Goal: Information Seeking & Learning: Learn about a topic

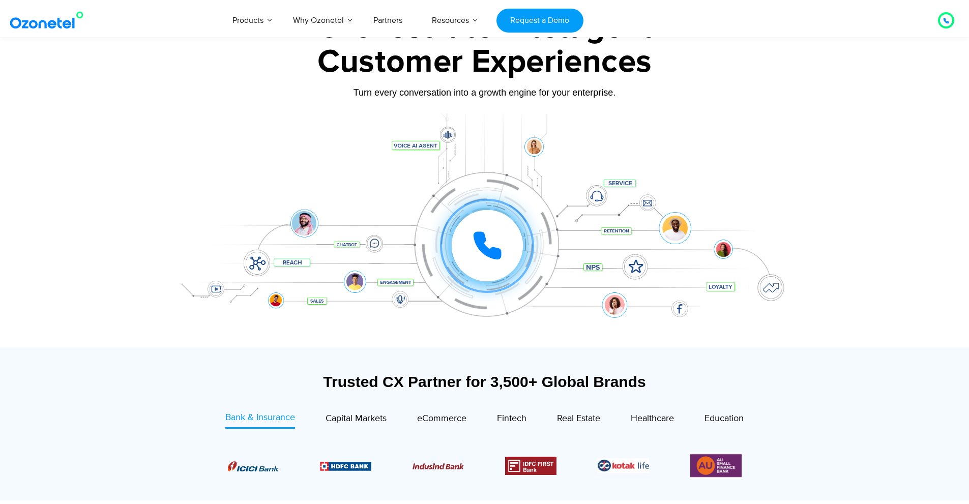
scroll to position [254, 0]
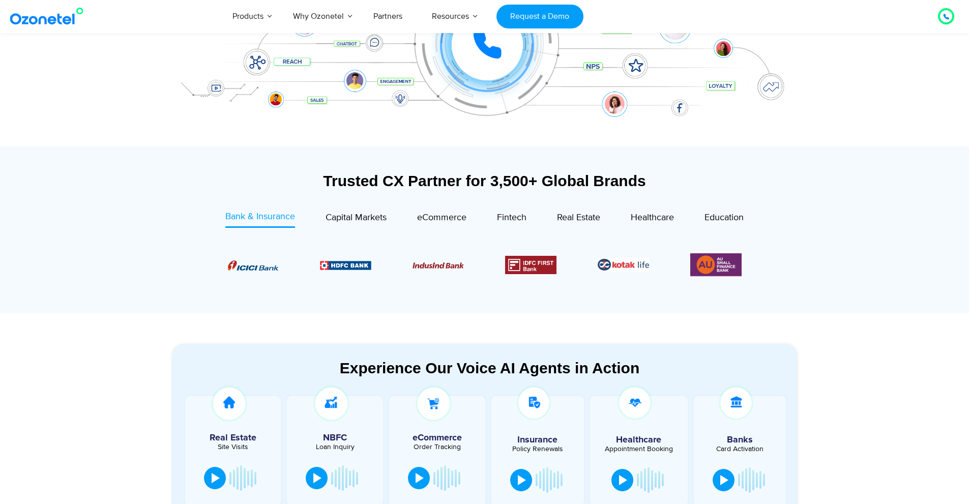
click at [946, 17] on icon at bounding box center [946, 17] width 6 height 6
click at [939, 17] on div at bounding box center [946, 16] width 16 height 16
click at [945, 12] on div at bounding box center [946, 16] width 6 height 12
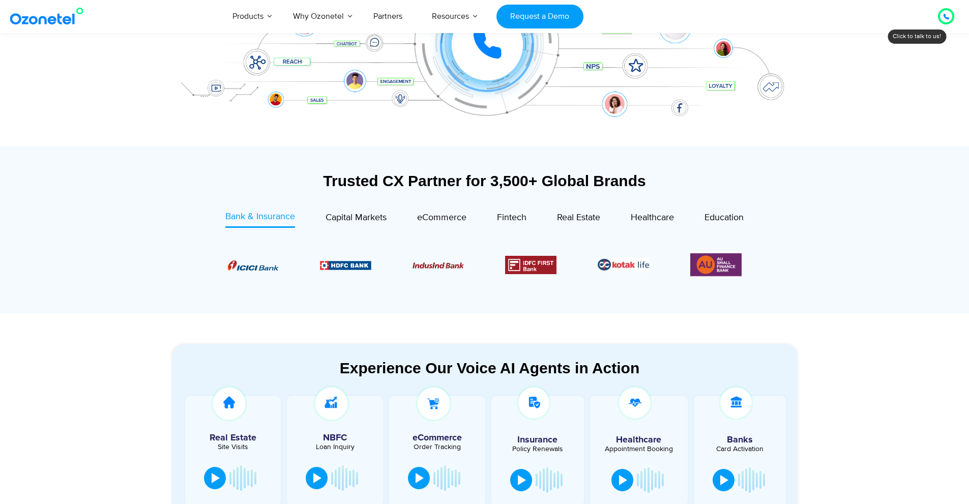
click at [949, 22] on div at bounding box center [946, 16] width 16 height 16
click at [944, 16] on icon at bounding box center [945, 16] width 5 height 5
click at [944, 24] on div at bounding box center [945, 16] width 27 height 27
click at [945, 17] on icon at bounding box center [945, 16] width 5 height 5
click at [949, 12] on div at bounding box center [946, 16] width 12 height 12
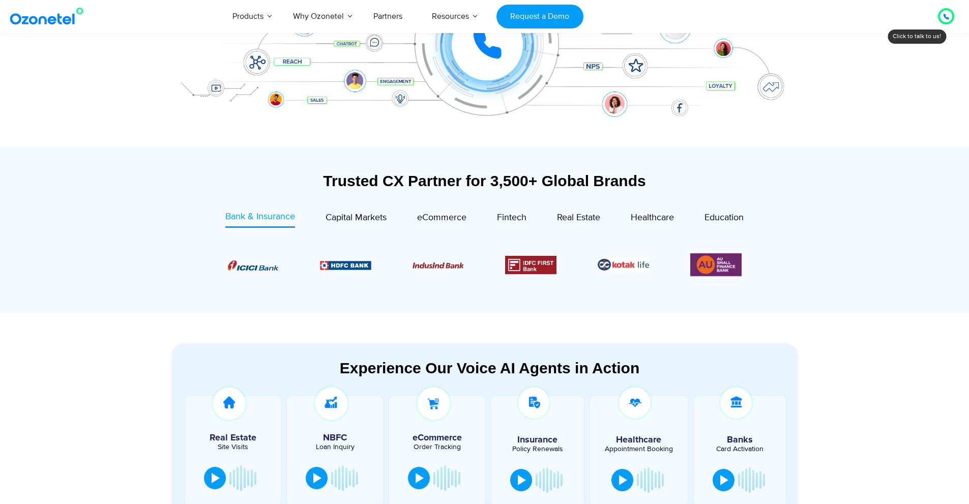
click at [944, 18] on icon at bounding box center [946, 17] width 6 height 6
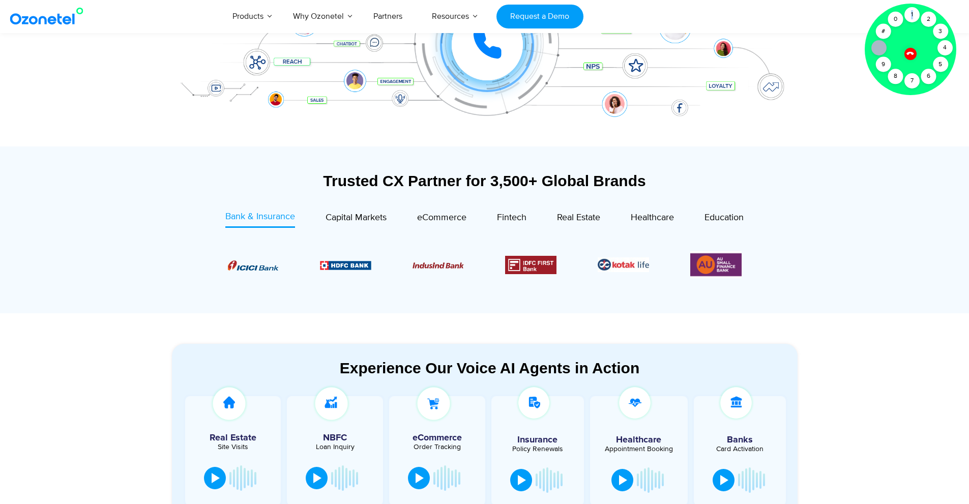
click at [946, 16] on div "Click to talk to us! Call ended 1 2 3 4 5 6 7 8 9 # 0" at bounding box center [946, 16] width 0 height 0
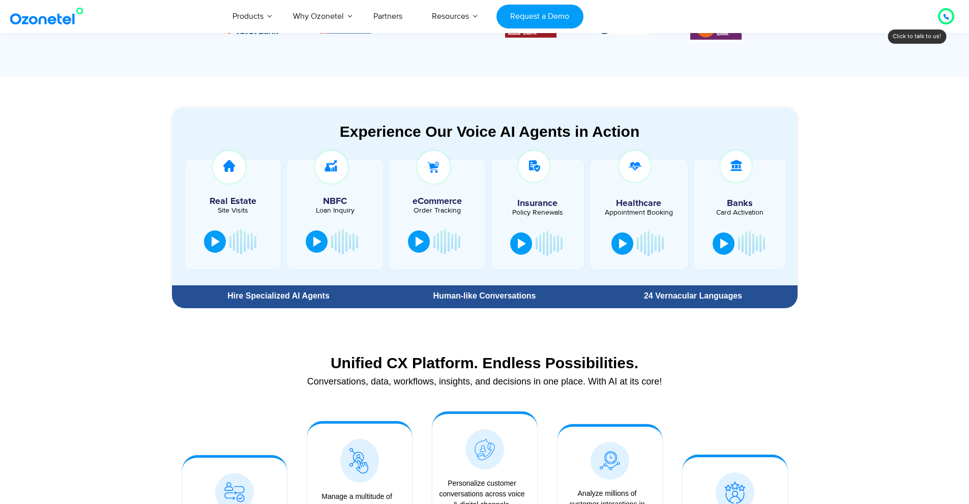
scroll to position [509, 0]
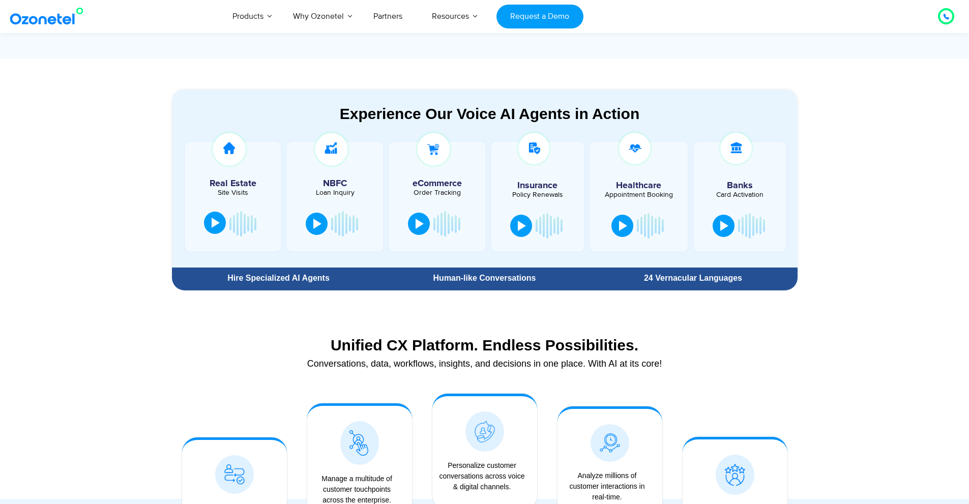
click at [212, 220] on div at bounding box center [216, 223] width 8 height 10
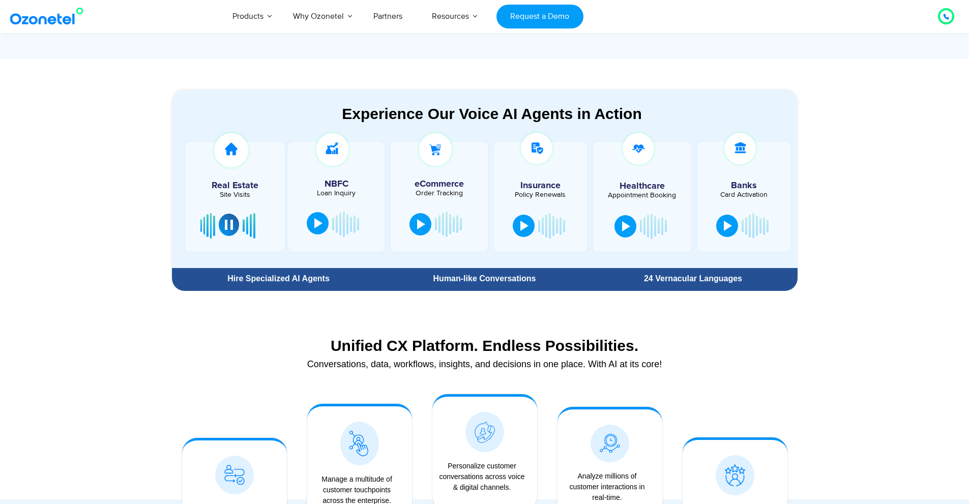
click at [317, 224] on div at bounding box center [318, 223] width 8 height 10
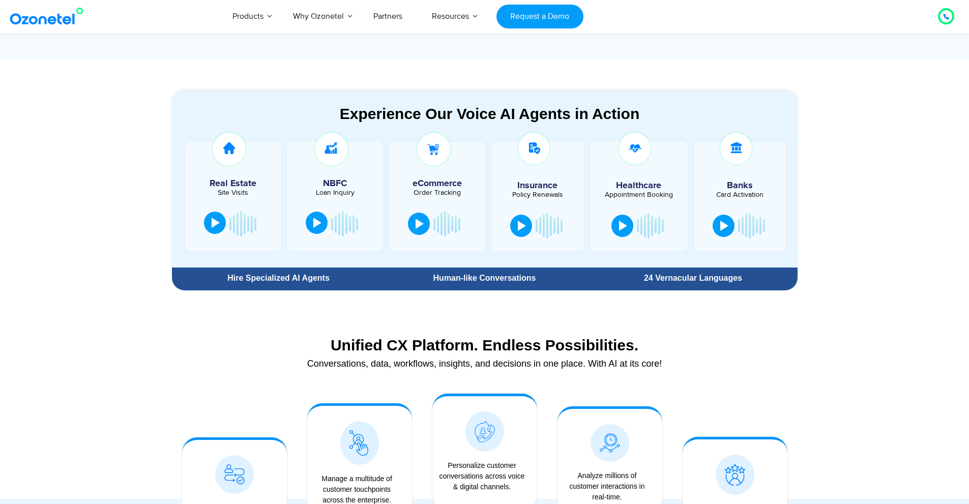
click at [307, 227] on button at bounding box center [317, 223] width 22 height 22
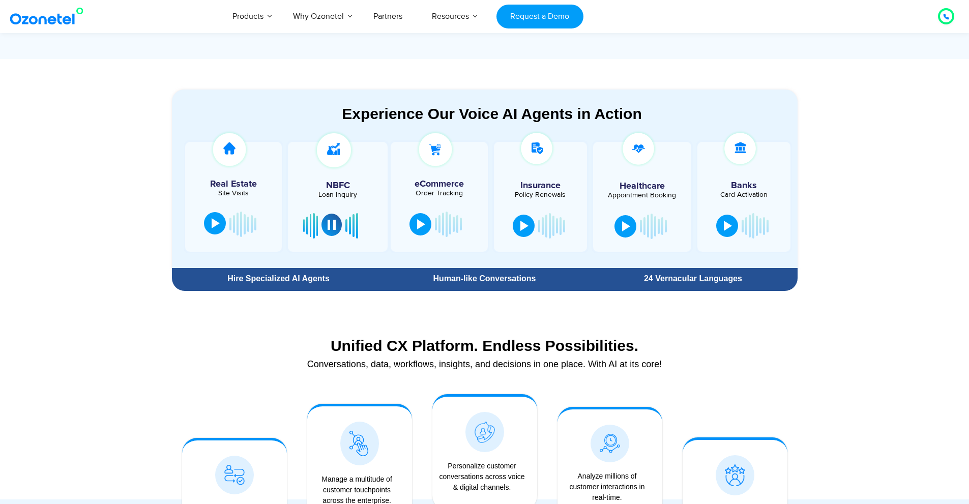
click at [337, 225] on button at bounding box center [331, 225] width 20 height 22
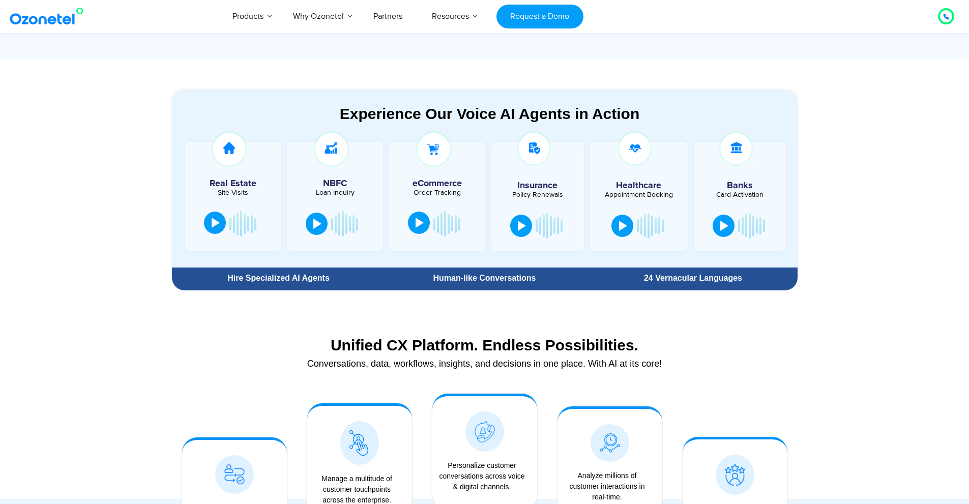
click at [410, 218] on button at bounding box center [419, 223] width 22 height 22
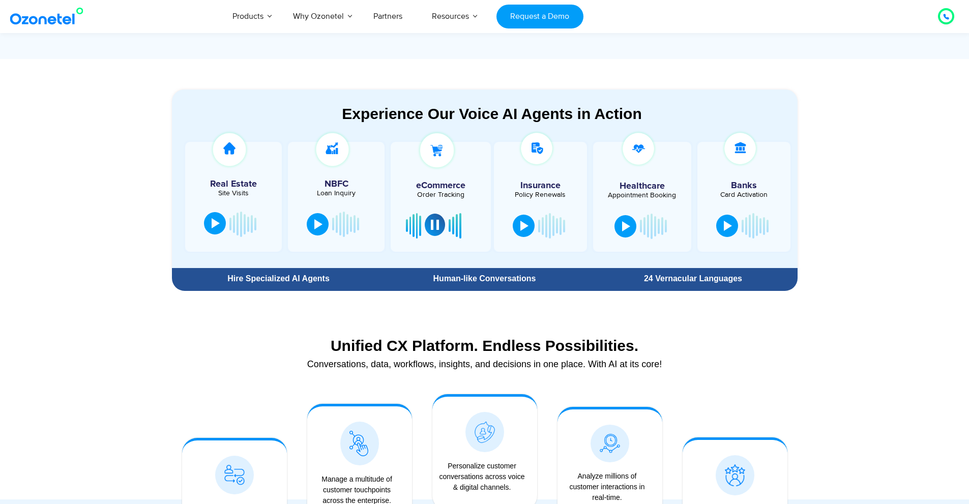
click at [435, 221] on div at bounding box center [435, 225] width 8 height 10
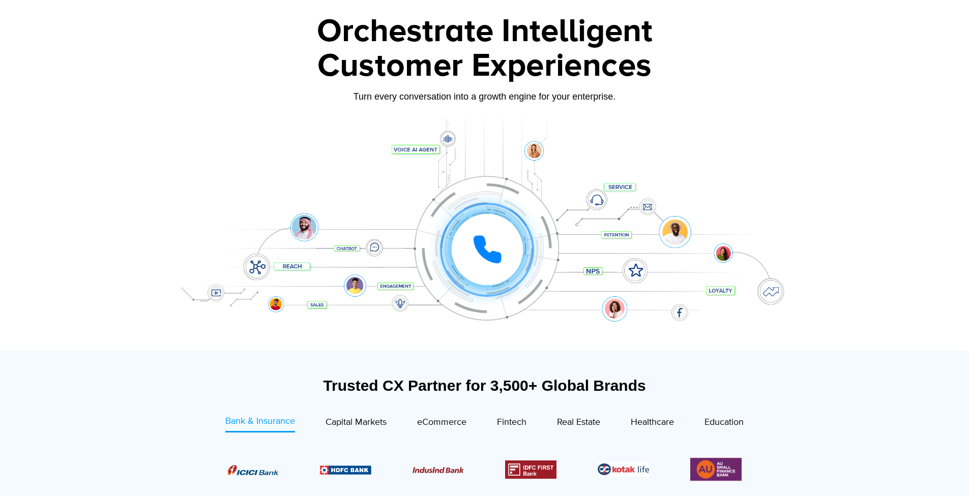
scroll to position [0, 0]
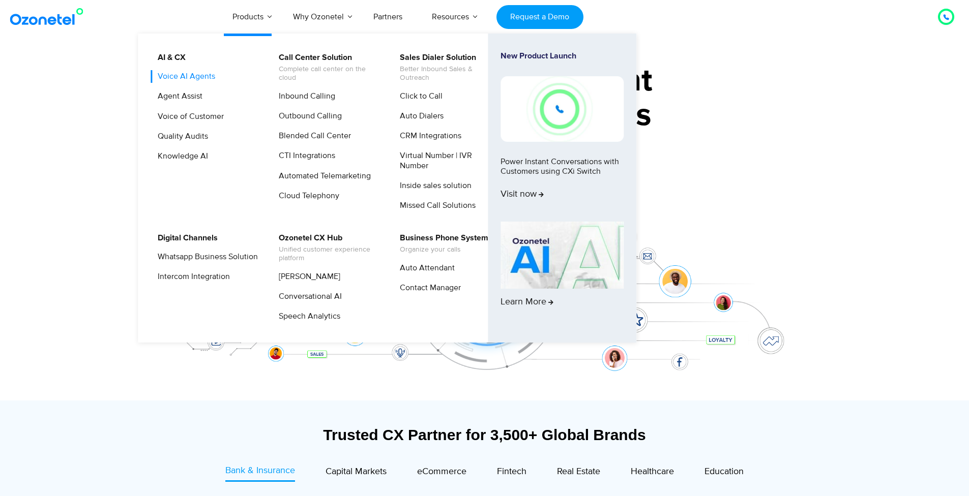
click at [187, 78] on link "Voice AI Agents" at bounding box center [184, 76] width 66 height 13
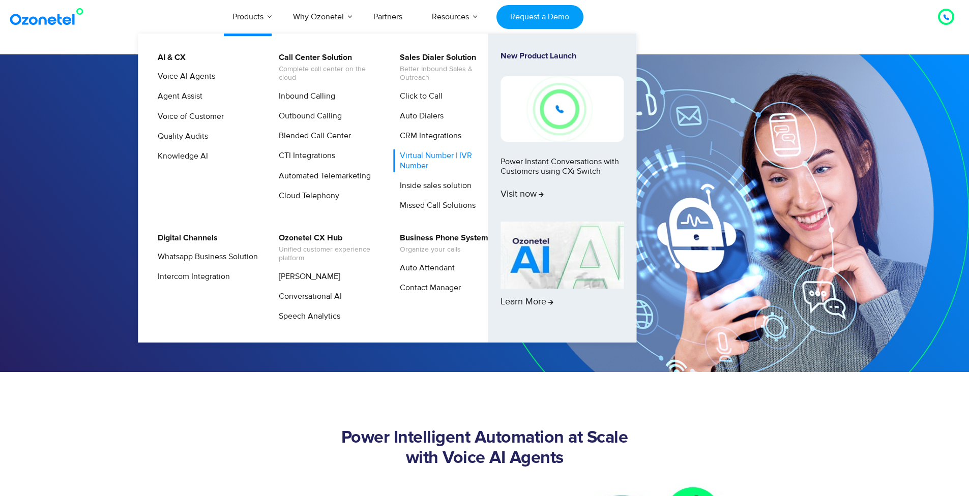
click at [464, 156] on link "Virtual Number | IVR Number" at bounding box center [447, 161] width 108 height 22
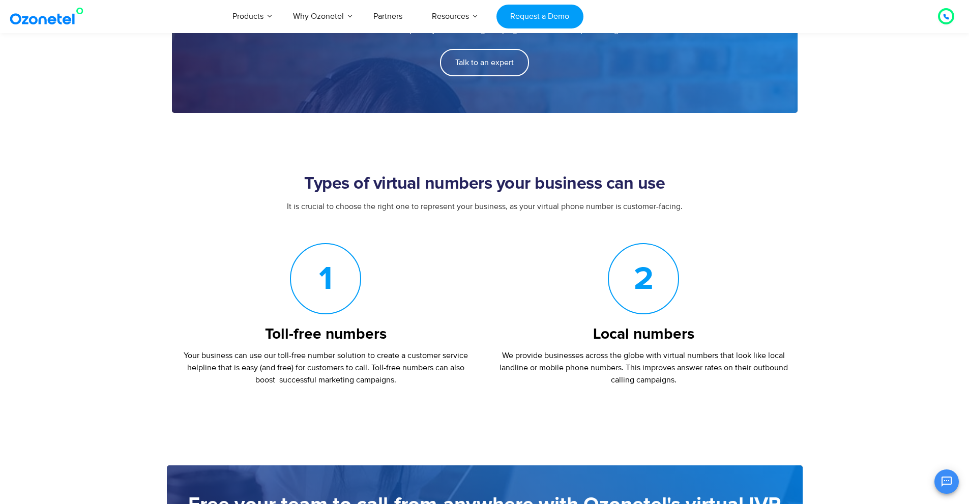
scroll to position [966, 0]
